Goal: Information Seeking & Learning: Learn about a topic

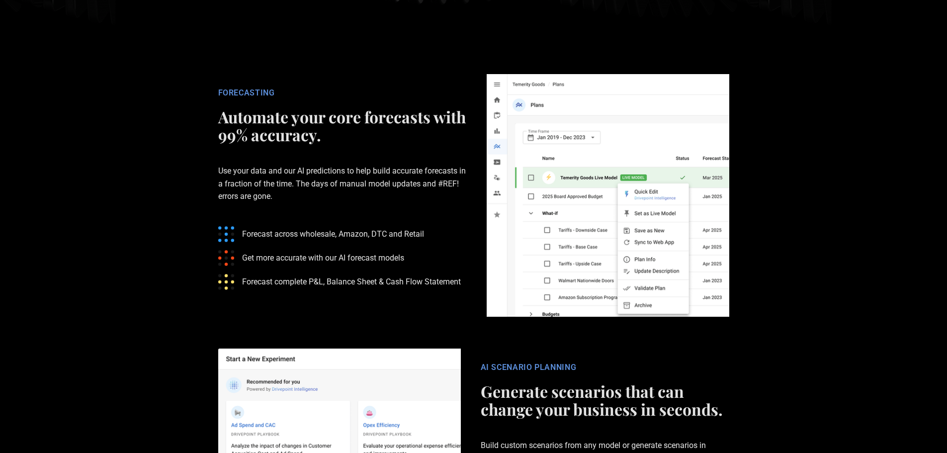
scroll to position [1541, 0]
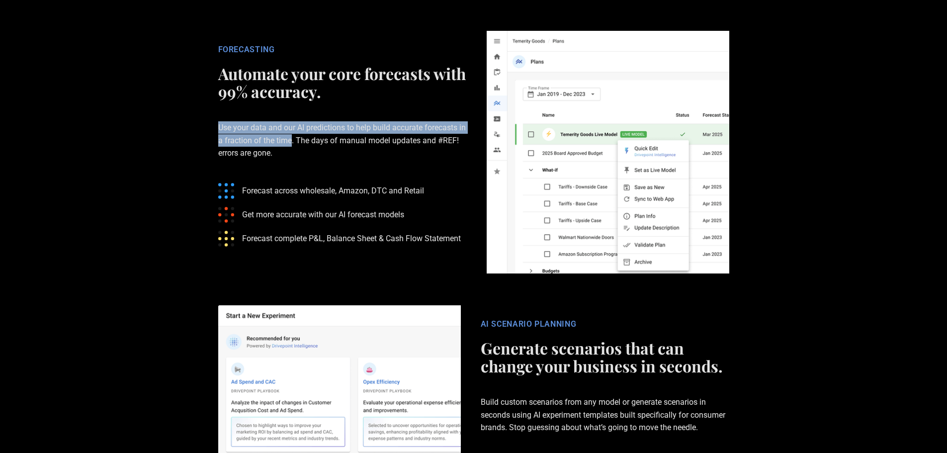
drag, startPoint x: 219, startPoint y: 203, endPoint x: 300, endPoint y: 216, distance: 82.1
click at [300, 175] on p "Use your data and our AI predictions to help build accurate forecasts in a frac…" at bounding box center [342, 140] width 249 height 70
copy p "Use your data and our AI predictions to help build accurate forecasts in a frac…"
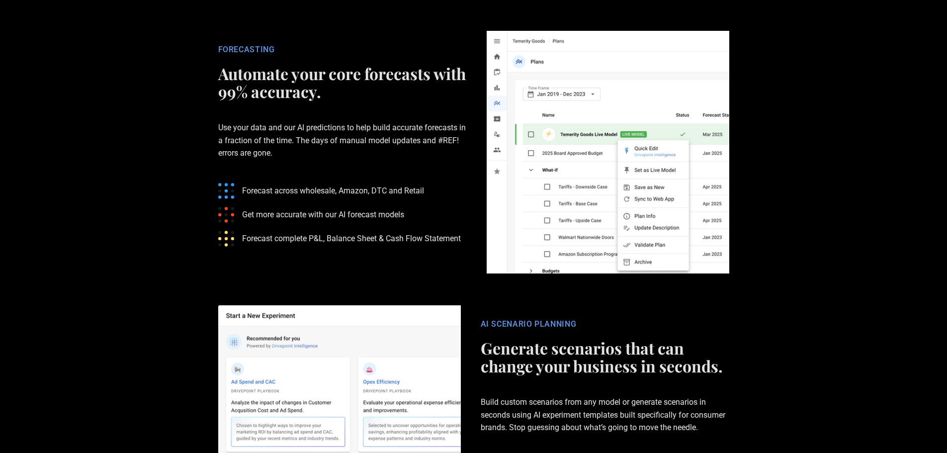
click at [67, 243] on section "FORECASTING Automate your core forecasts with 99% accuracy. Use your data and o…" at bounding box center [473, 152] width 947 height 274
click at [310, 197] on p "Forecast across wholesale, Amazon, DTC and Retail" at bounding box center [333, 190] width 182 height 12
drag, startPoint x: 302, startPoint y: 265, endPoint x: 427, endPoint y: 264, distance: 125.3
click at [427, 255] on ul "Forecast across wholesale, Amazon, DTC and Retail Get more accurate with our AI…" at bounding box center [342, 215] width 249 height 80
copy p "wholesale, Amazon, DTC and Retail"
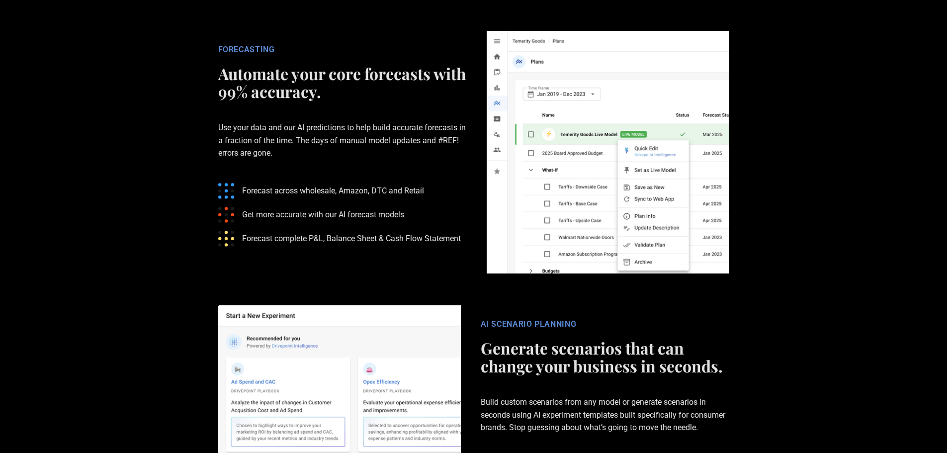
drag, startPoint x: 263, startPoint y: 316, endPoint x: 252, endPoint y: 316, distance: 10.9
click at [262, 245] on p "Forecast complete P&L, Balance Sheet & Cash Flow Statement" at bounding box center [351, 238] width 219 height 12
drag, startPoint x: 310, startPoint y: 313, endPoint x: 468, endPoint y: 309, distance: 158.2
click at [468, 260] on div "FORECASTING Automate your core forecasts with 99% accuracy. Use your data and o…" at bounding box center [342, 152] width 268 height 215
copy p "P&L, Balance Sheet & Cash Flow Statement"
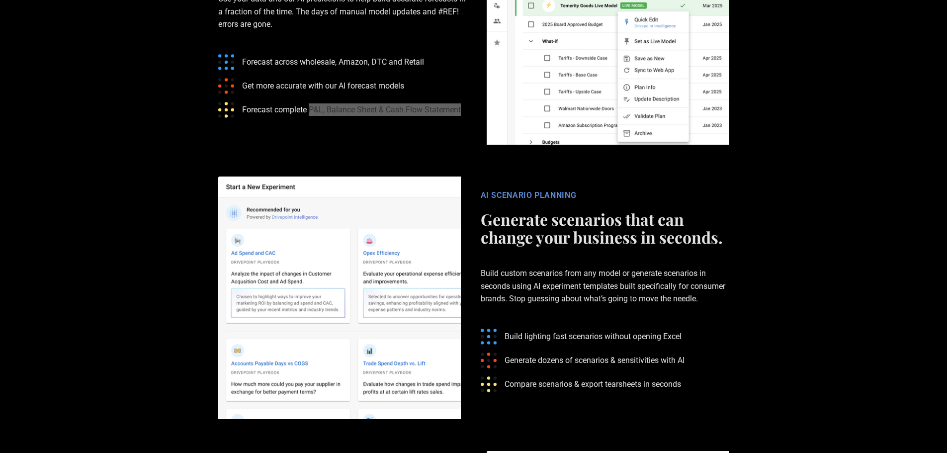
scroll to position [1690, 0]
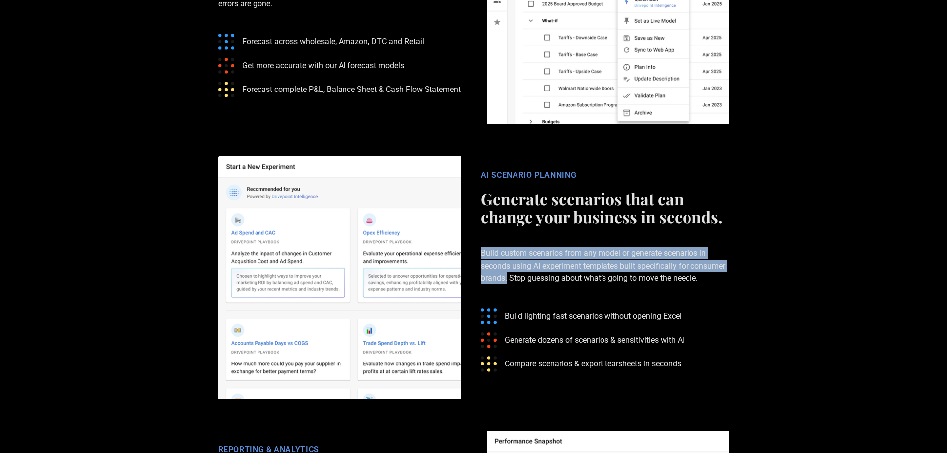
drag, startPoint x: 482, startPoint y: 330, endPoint x: 507, endPoint y: 356, distance: 36.6
click at [507, 300] on p "Build custom scenarios from any model or generate scenarios in seconds using AI…" at bounding box center [605, 266] width 249 height 70
copy p "Build custom scenarios from any model or generate scenarios in seconds using AI…"
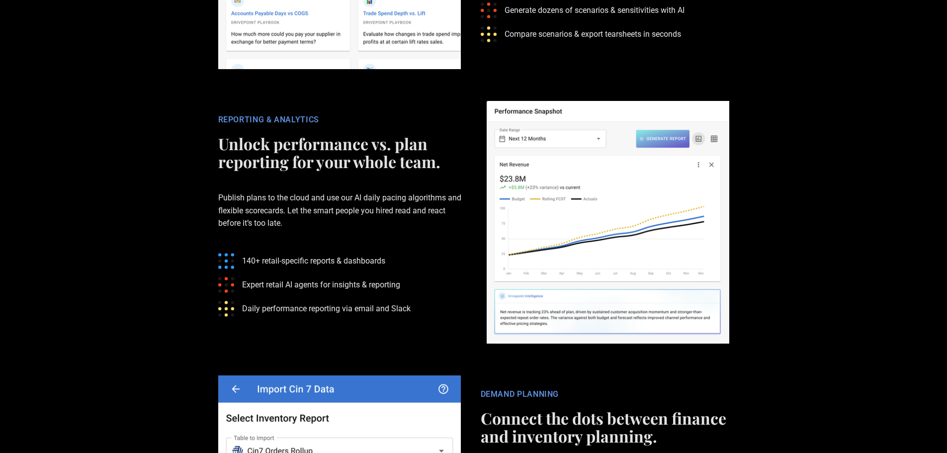
scroll to position [2038, 0]
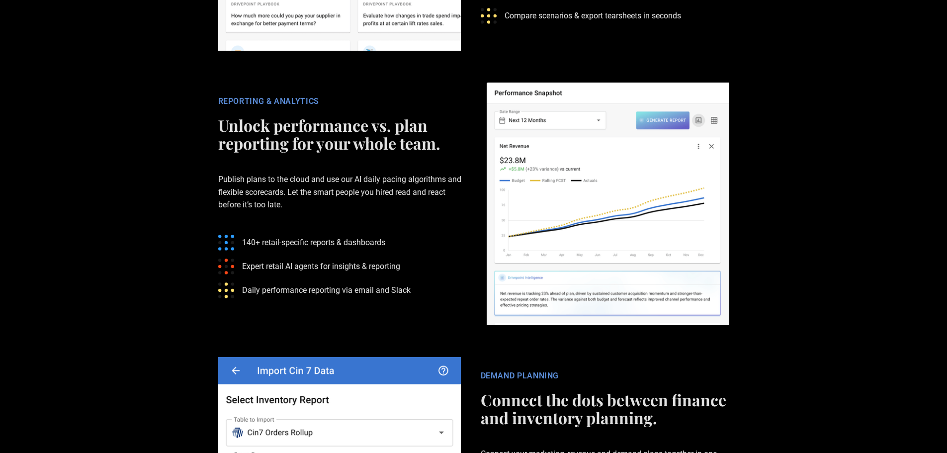
drag, startPoint x: 258, startPoint y: 243, endPoint x: 244, endPoint y: 252, distance: 16.3
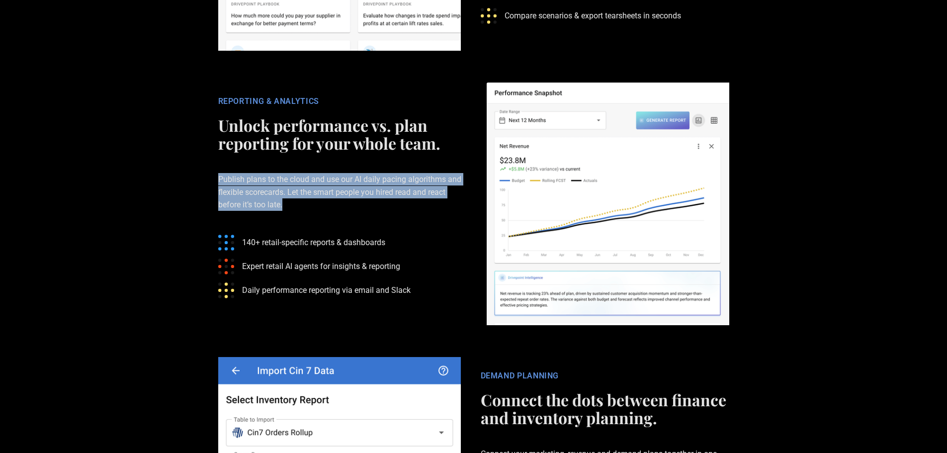
drag, startPoint x: 219, startPoint y: 254, endPoint x: 295, endPoint y: 280, distance: 80.5
copy p "Publish plans to the cloud and use our AI daily pacing algorithms and flexible …"
click at [135, 288] on section "REPORTING & ANALYTICS Unlock performance vs. plan reporting for your whole team…" at bounding box center [473, 204] width 947 height 274
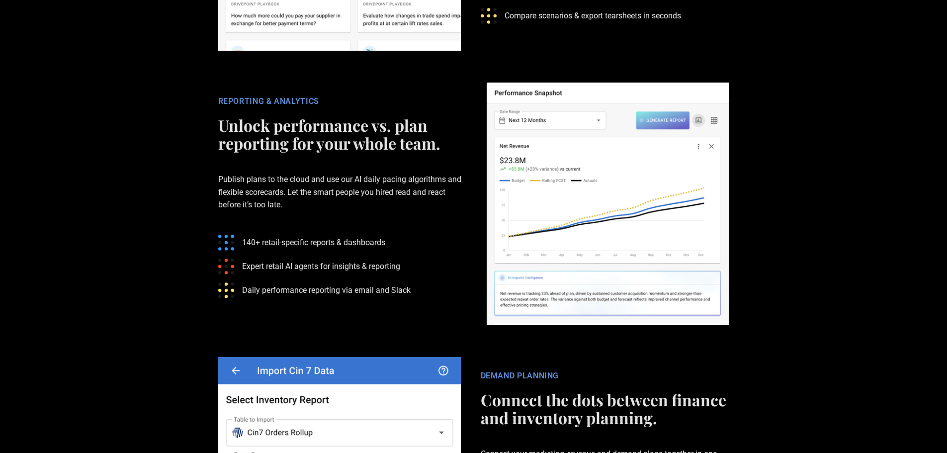
drag, startPoint x: 244, startPoint y: 318, endPoint x: 390, endPoint y: 314, distance: 146.2
copy p "140+ retail-specific reports & dashboards"
drag, startPoint x: 244, startPoint y: 368, endPoint x: 421, endPoint y: 365, distance: 177.0
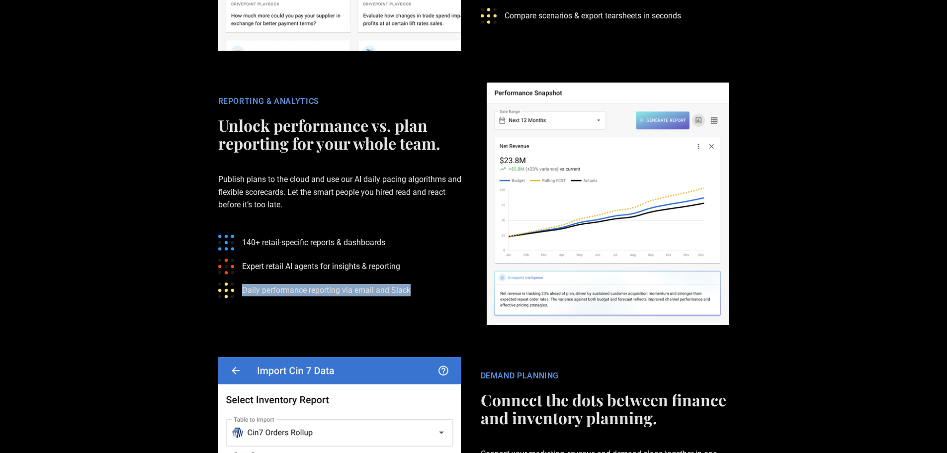
copy p "Daily performance reporting via email and Slack"
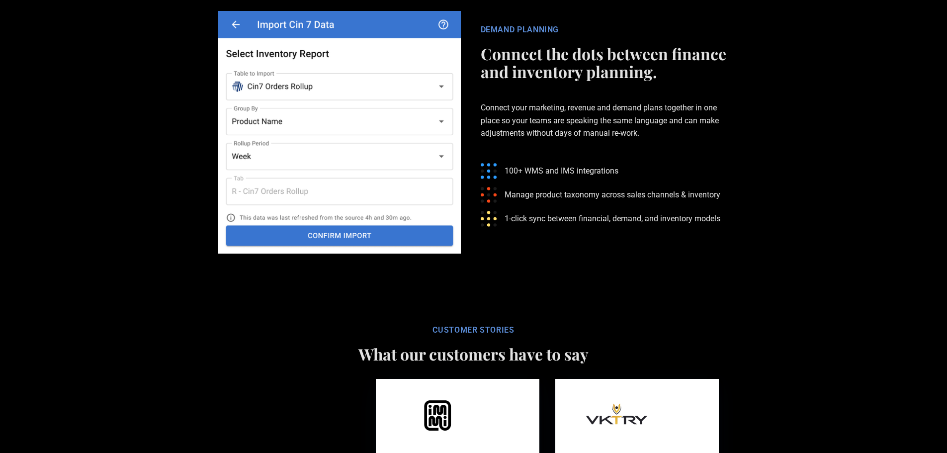
scroll to position [2386, 0]
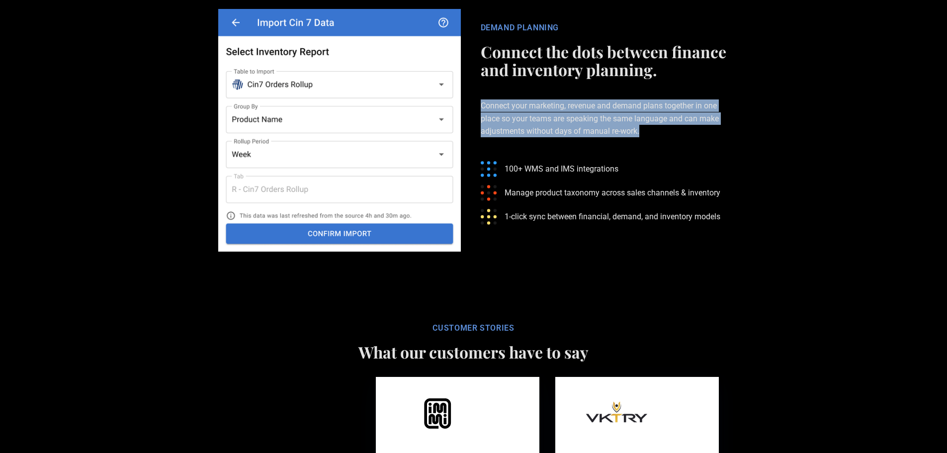
drag, startPoint x: 482, startPoint y: 181, endPoint x: 646, endPoint y: 204, distance: 166.1
copy p "Connect your marketing, revenue and demand plans together in one place so your …"
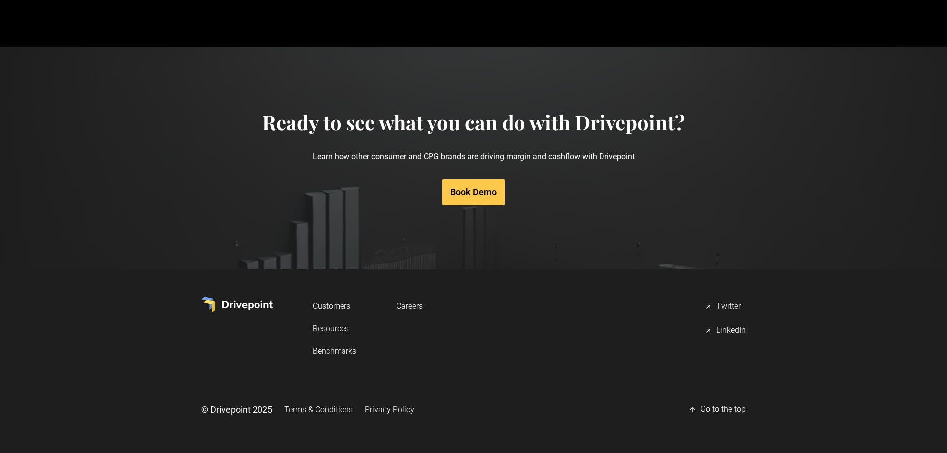
scroll to position [4749, 0]
click at [347, 350] on link "Benchmarks" at bounding box center [335, 351] width 44 height 18
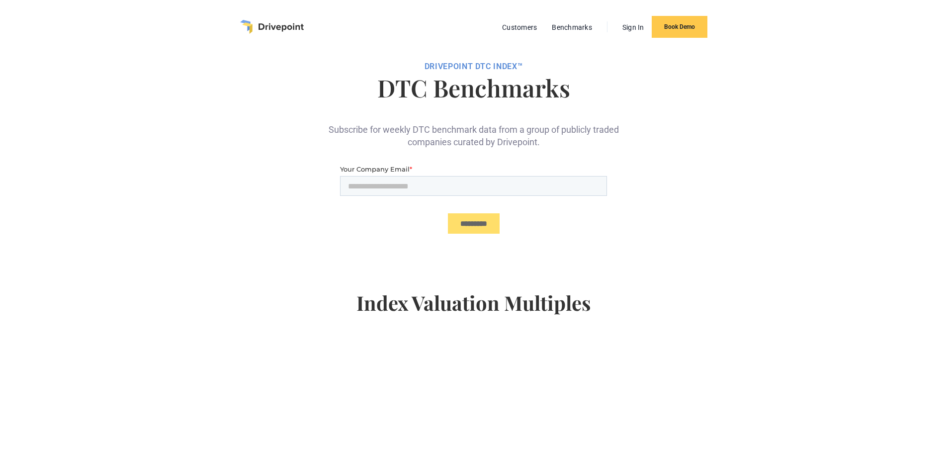
click at [310, 23] on div "Customers Benchmarks Sign In Book Demo" at bounding box center [473, 27] width 467 height 22
click at [286, 24] on img "home" at bounding box center [272, 27] width 64 height 14
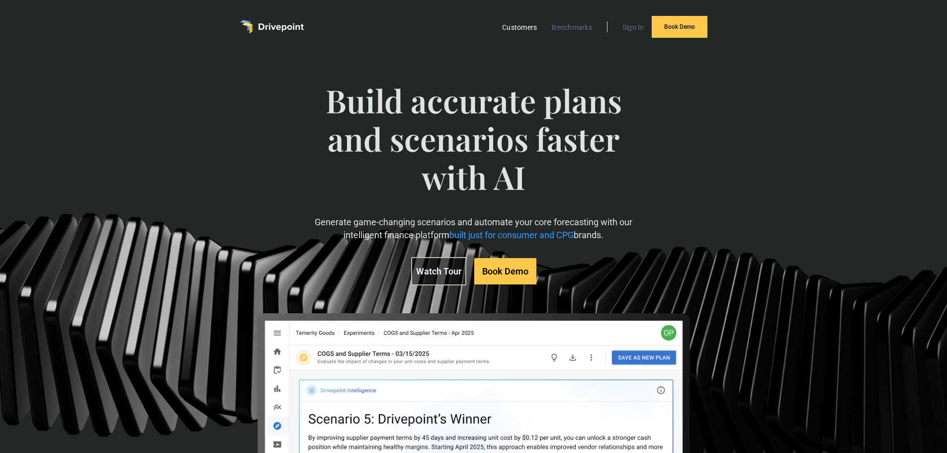
click at [535, 27] on link "Customers" at bounding box center [519, 27] width 45 height 13
